Goal: Task Accomplishment & Management: Manage account settings

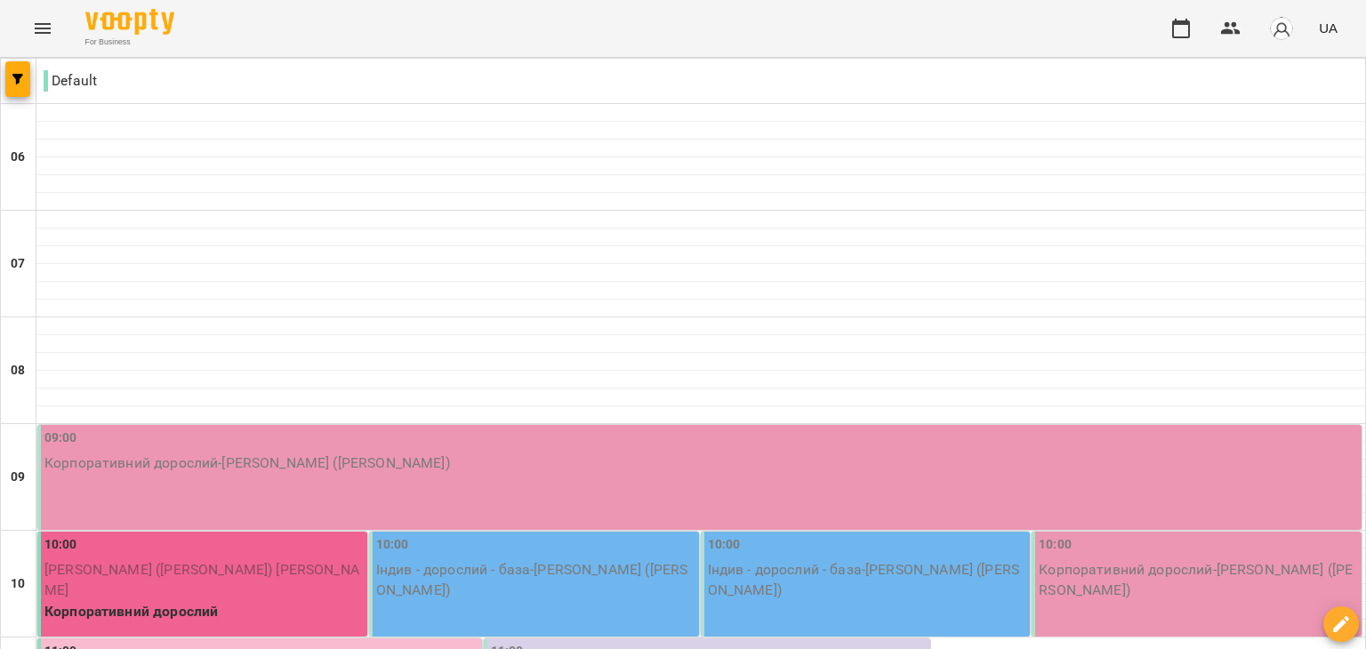
scroll to position [1245, 0]
click at [1016, 25] on div "For Business UA" at bounding box center [683, 28] width 1366 height 57
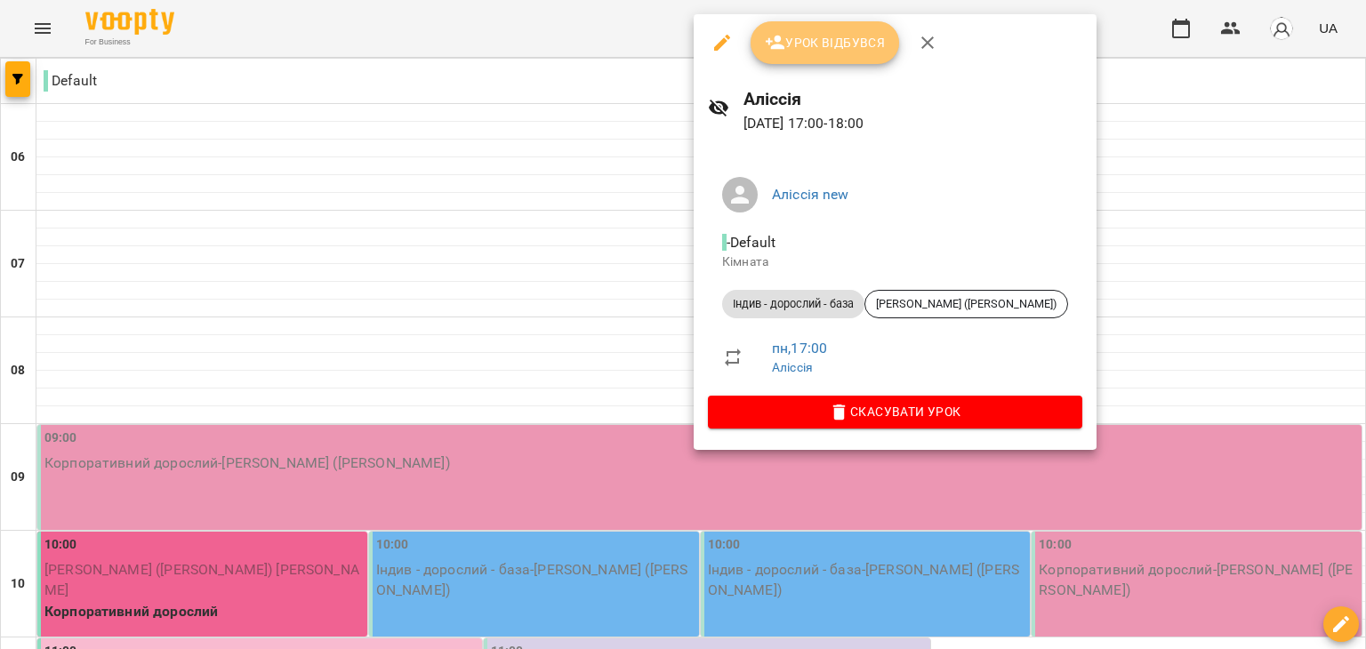
click at [785, 51] on span "Урок відбувся" at bounding box center [825, 42] width 121 height 21
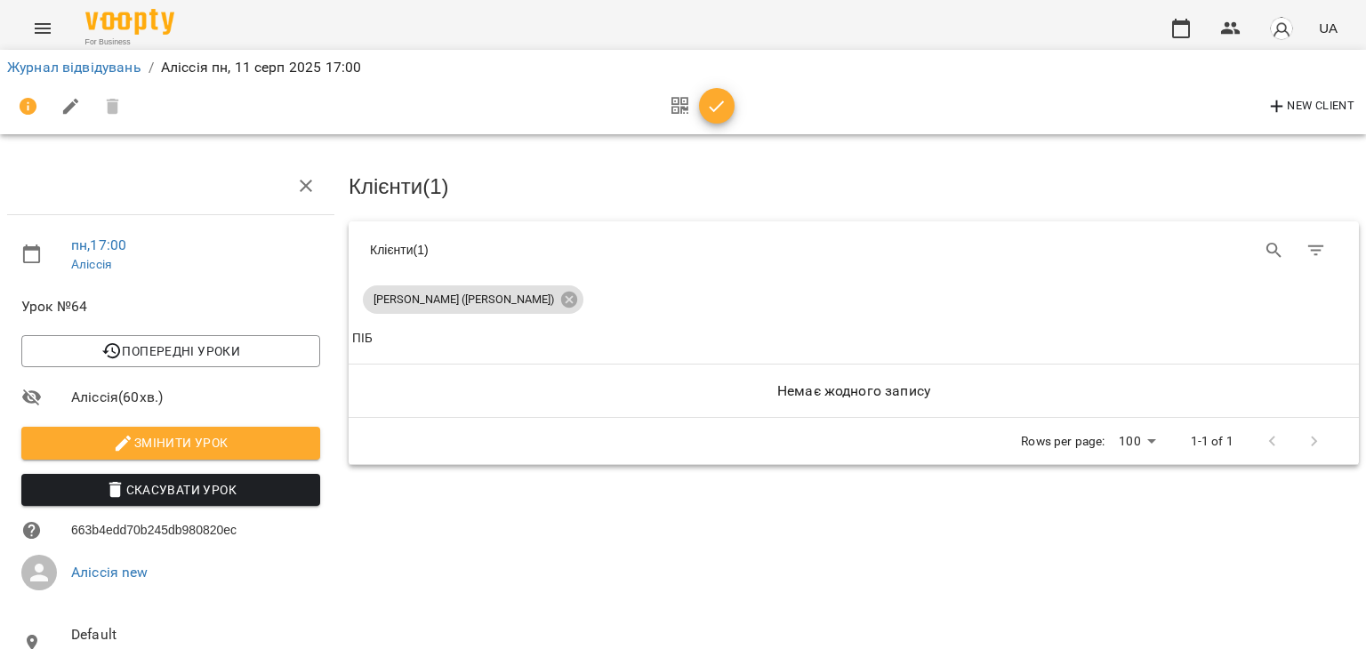
click at [697, 109] on button "button" at bounding box center [680, 106] width 38 height 43
click at [711, 103] on icon "button" at bounding box center [716, 106] width 21 height 21
